Goal: Navigation & Orientation: Understand site structure

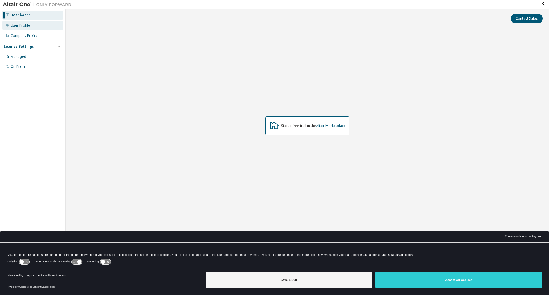
click at [17, 26] on div "User Profile" at bounding box center [20, 25] width 19 height 5
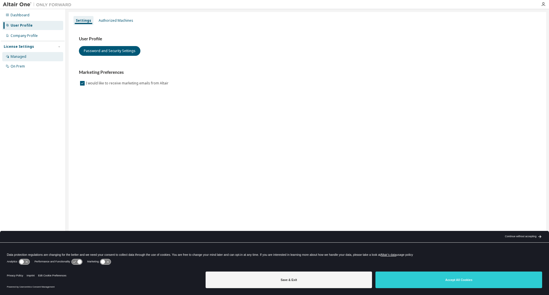
click at [20, 57] on div "Managed" at bounding box center [19, 56] width 16 height 5
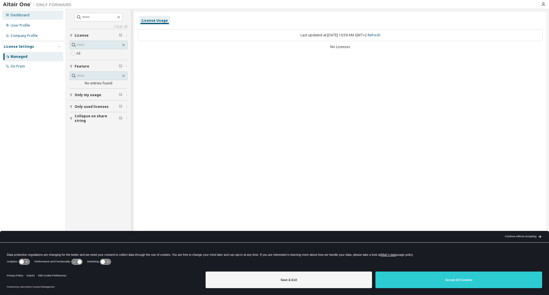
click at [21, 13] on div "Dashboard" at bounding box center [20, 15] width 19 height 5
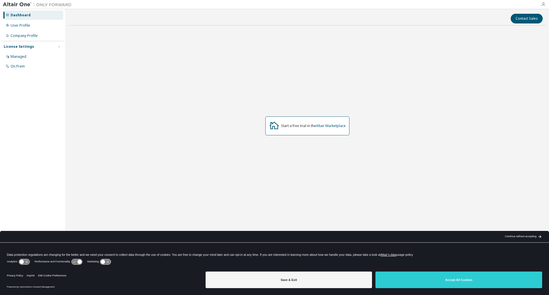
click at [545, 3] on icon "button" at bounding box center [543, 4] width 5 height 5
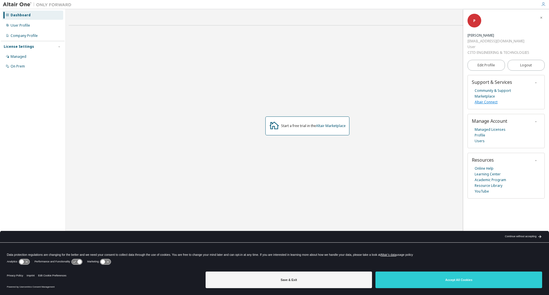
click at [483, 101] on link "Altair Connect" at bounding box center [486, 102] width 23 height 6
click at [541, 16] on icon "button" at bounding box center [541, 17] width 3 height 3
